Goal: Transaction & Acquisition: Purchase product/service

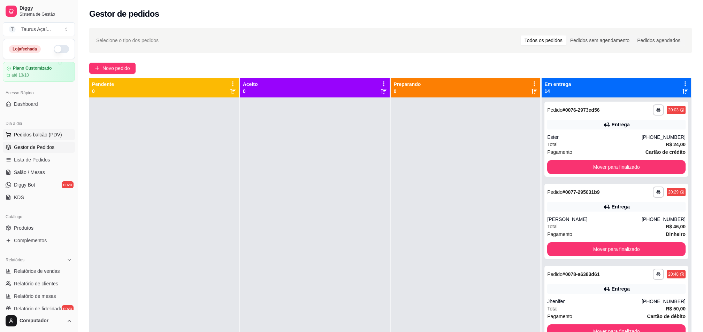
click at [36, 139] on button "Pedidos balcão (PDV)" at bounding box center [39, 134] width 72 height 11
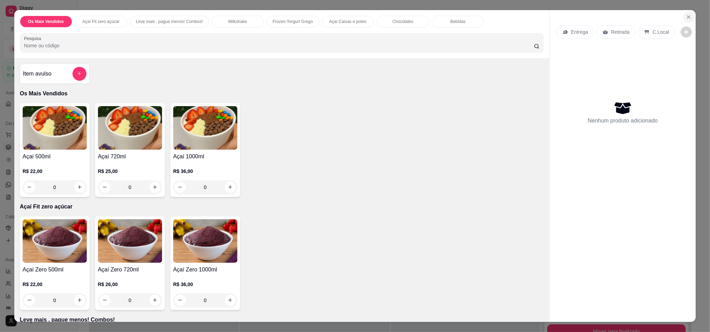
click at [686, 18] on icon "Close" at bounding box center [689, 17] width 6 height 6
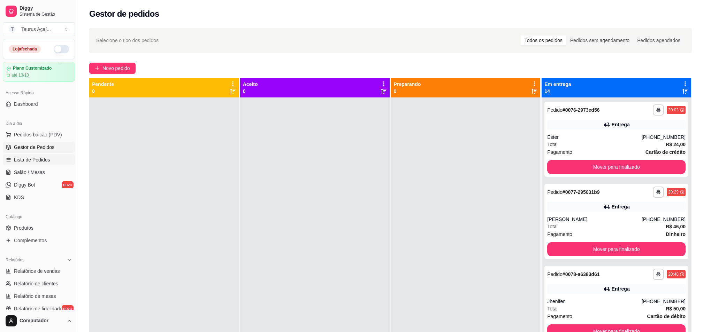
click at [34, 162] on span "Lista de Pedidos" at bounding box center [32, 159] width 36 height 7
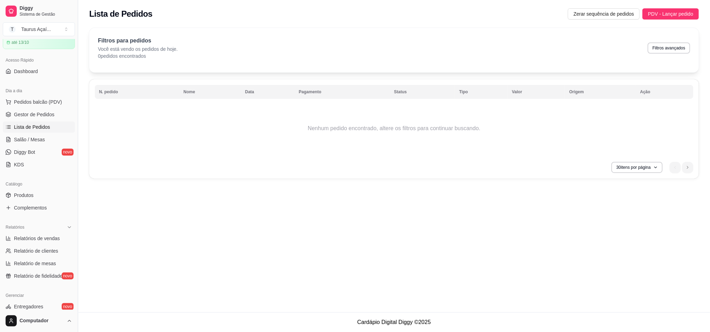
scroll to position [93, 0]
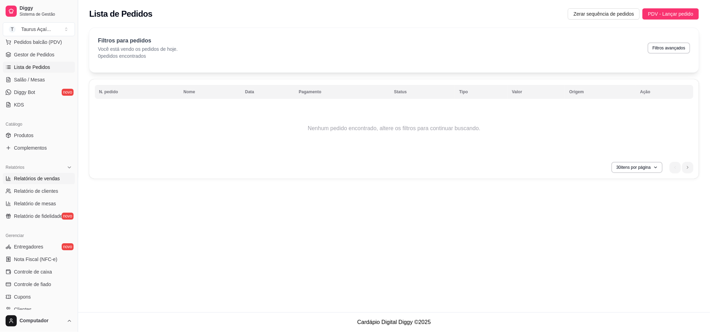
click at [37, 180] on span "Relatórios de vendas" at bounding box center [37, 178] width 46 height 7
select select "ALL"
select select "0"
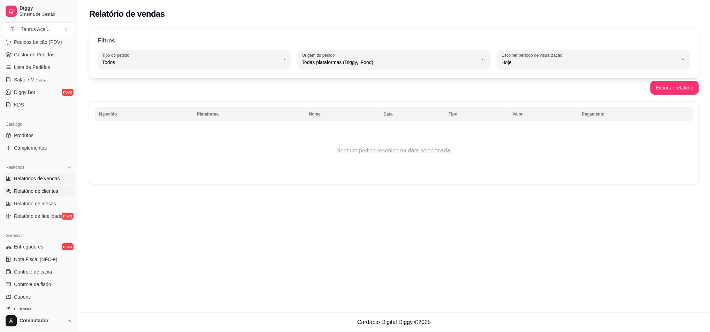
click at [19, 195] on link "Relatório de clientes" at bounding box center [39, 191] width 72 height 11
select select "30"
select select "HIGHEST_TOTAL_SPENT_WITH_ORDERS"
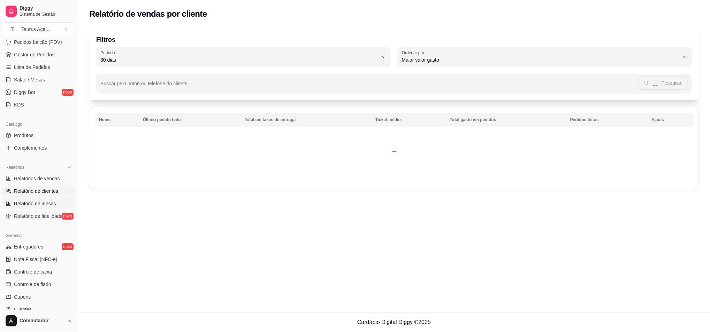
click at [39, 204] on span "Relatório de mesas" at bounding box center [35, 203] width 42 height 7
select select "TOTAL_OF_ORDERS"
select select "7"
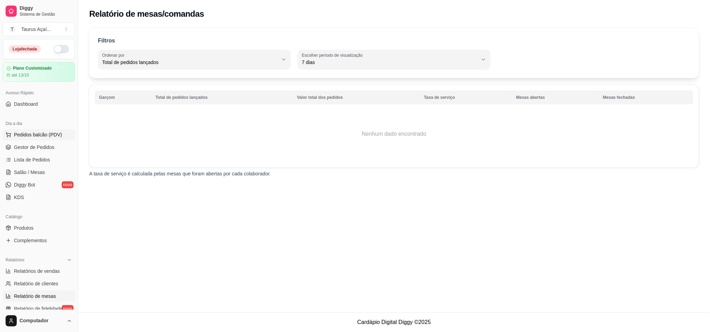
click at [26, 136] on span "Pedidos balcão (PDV)" at bounding box center [38, 134] width 48 height 7
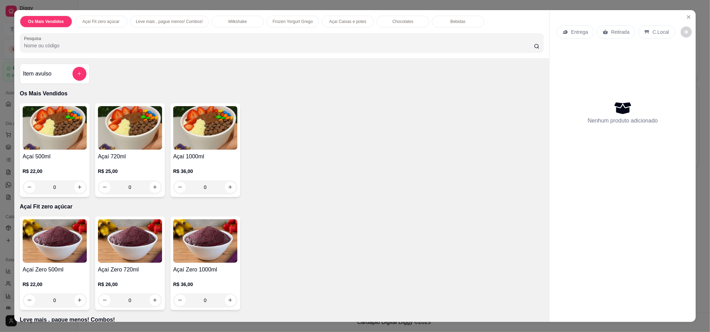
click at [59, 141] on img at bounding box center [55, 128] width 64 height 44
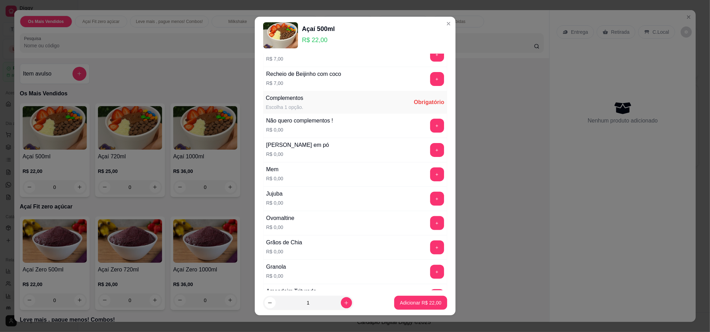
scroll to position [139, 0]
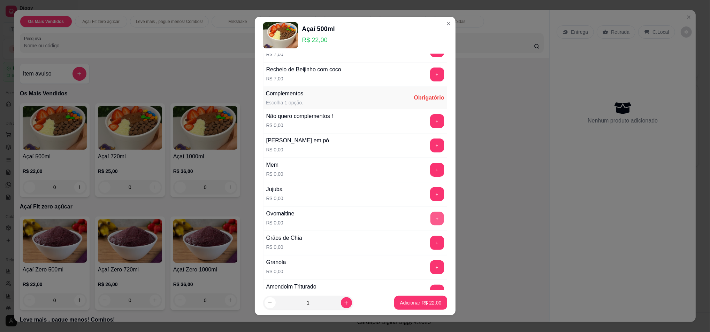
click at [430, 223] on button "+" at bounding box center [437, 219] width 14 height 14
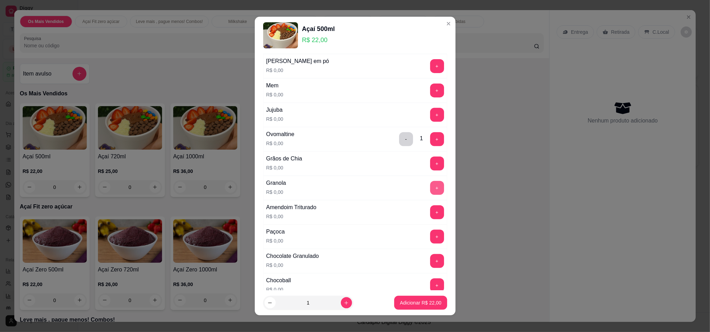
scroll to position [232, 0]
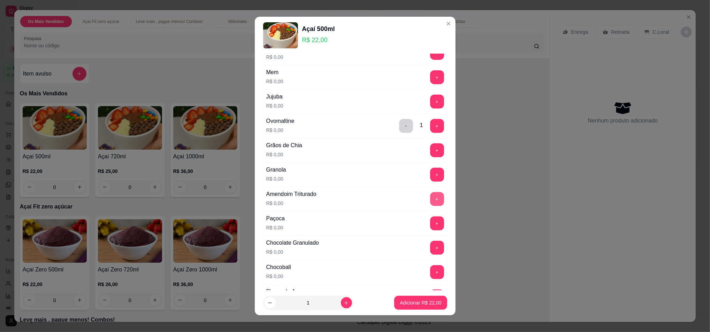
click at [430, 198] on button "+" at bounding box center [437, 199] width 14 height 14
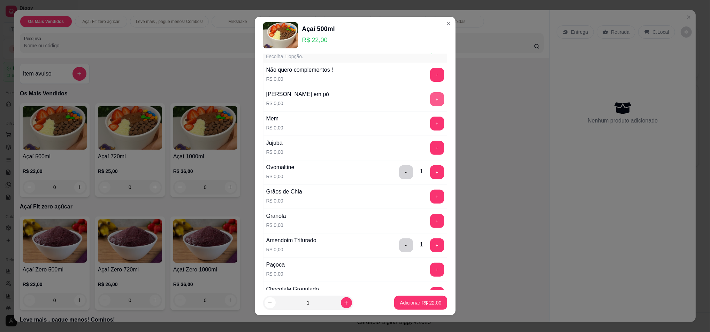
click at [430, 99] on button "+" at bounding box center [437, 99] width 14 height 14
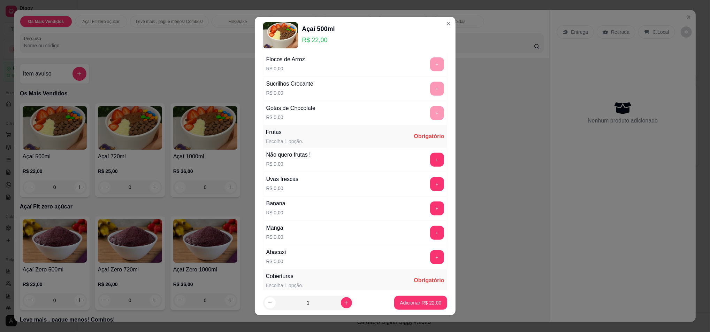
scroll to position [511, 0]
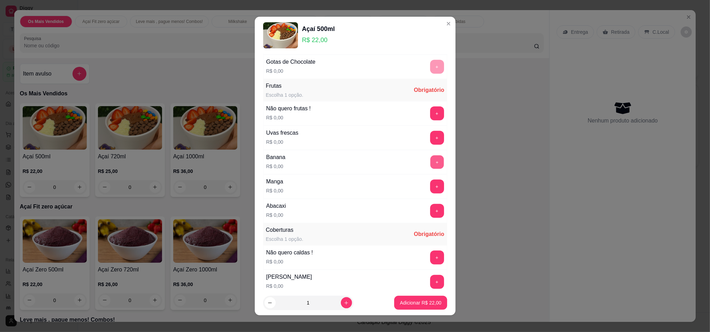
click at [430, 160] on button "+" at bounding box center [437, 162] width 14 height 14
click at [430, 138] on button "+" at bounding box center [437, 138] width 14 height 14
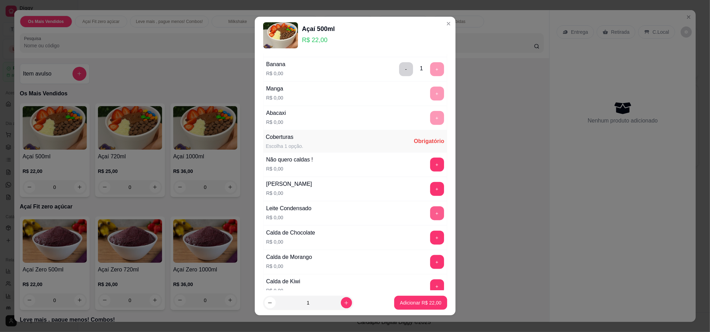
click at [430, 215] on button "+" at bounding box center [437, 214] width 14 height 14
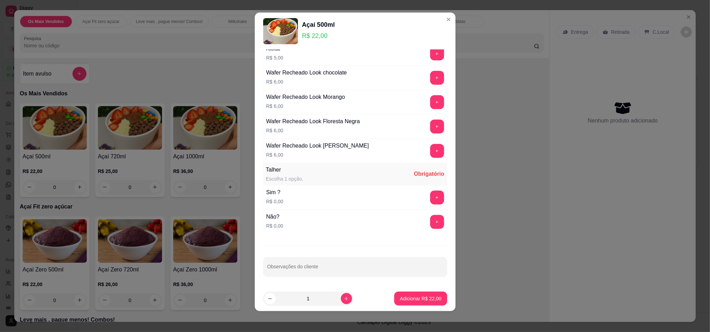
scroll to position [6, 0]
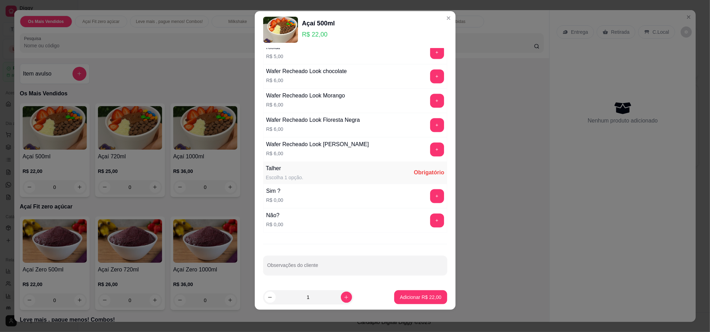
click at [427, 196] on div "+" at bounding box center [437, 197] width 20 height 14
click at [430, 201] on button "+" at bounding box center [437, 197] width 14 height 14
click at [407, 289] on footer "1 Adicionar R$ 22,00" at bounding box center [355, 297] width 201 height 25
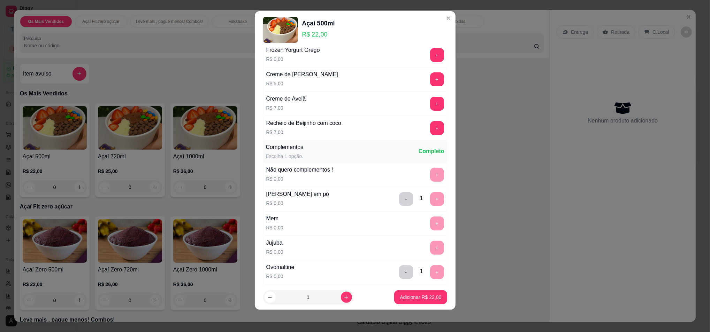
scroll to position [0, 0]
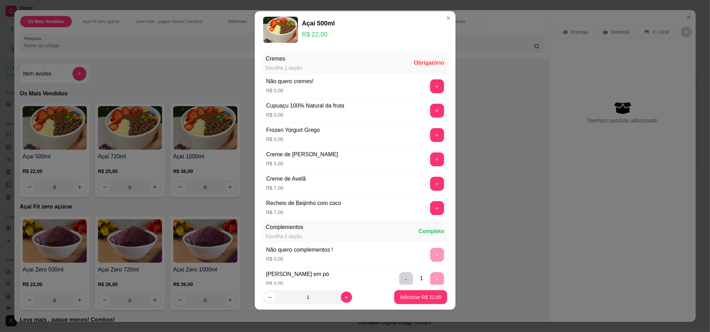
click at [417, 76] on div "Não quero cremes! R$ 0,00 +" at bounding box center [355, 86] width 184 height 24
click at [430, 80] on button "+" at bounding box center [437, 86] width 14 height 14
click at [421, 301] on p "Adicionar R$ 22,00" at bounding box center [420, 297] width 40 height 7
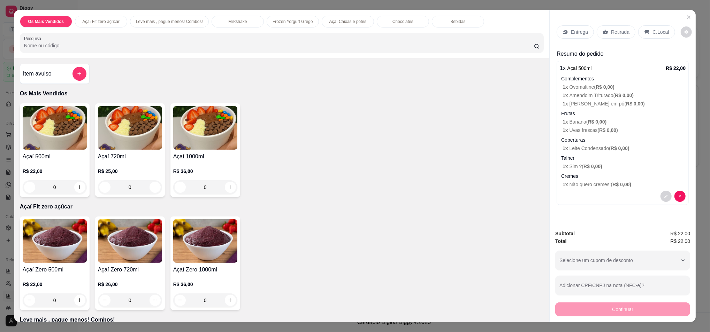
click at [616, 31] on p "Retirada" at bounding box center [620, 32] width 18 height 7
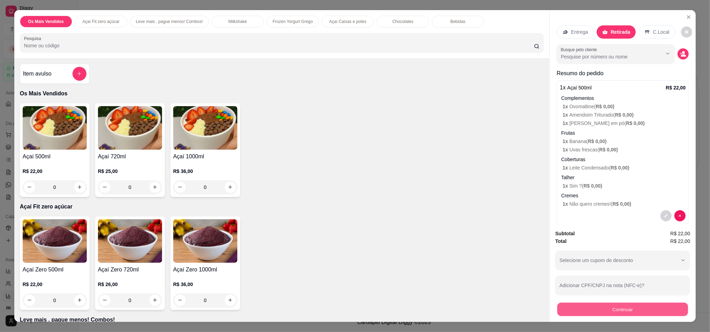
click at [603, 311] on button "Continuar" at bounding box center [622, 310] width 131 height 14
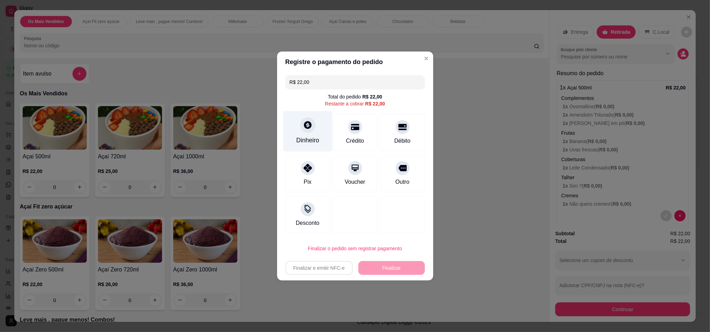
click at [306, 136] on div "Dinheiro" at bounding box center [307, 131] width 49 height 41
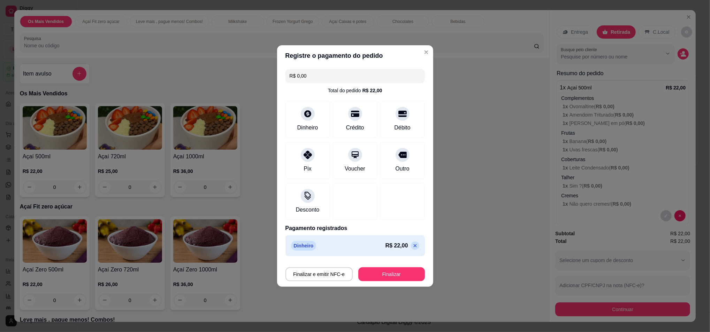
click at [394, 284] on footer "Finalizar e emitir NFC-e Finalizar" at bounding box center [355, 273] width 156 height 28
click at [393, 279] on button "Finalizar" at bounding box center [391, 275] width 67 height 14
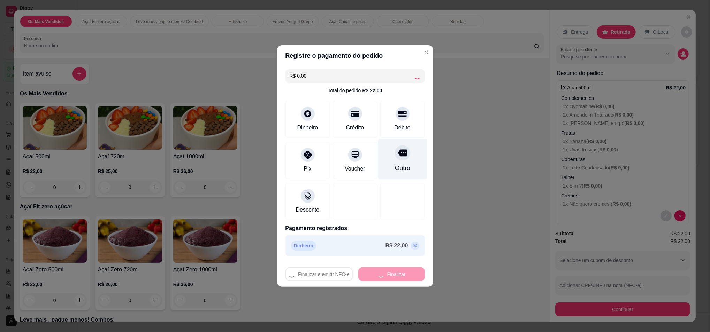
type input "-R$ 22,00"
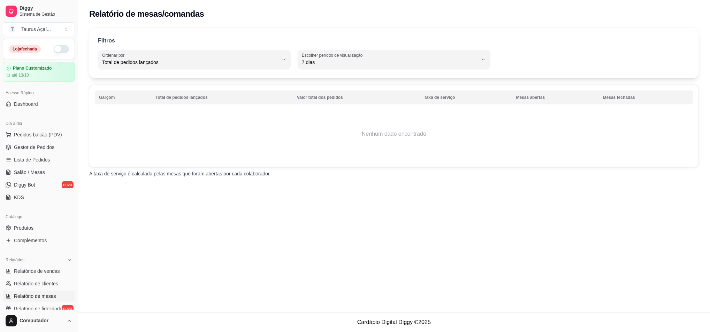
click at [56, 49] on button "button" at bounding box center [61, 49] width 15 height 8
